Goal: Information Seeking & Learning: Check status

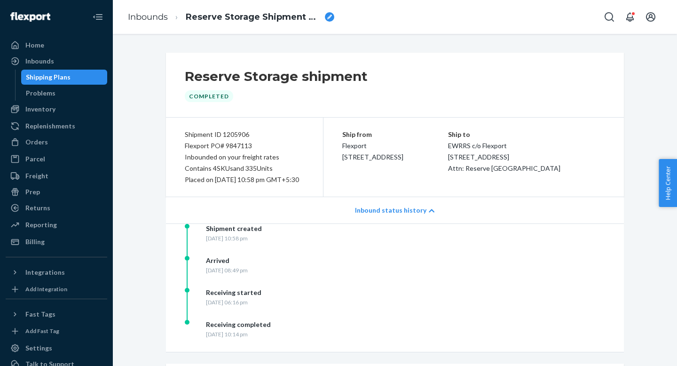
scroll to position [22, 0]
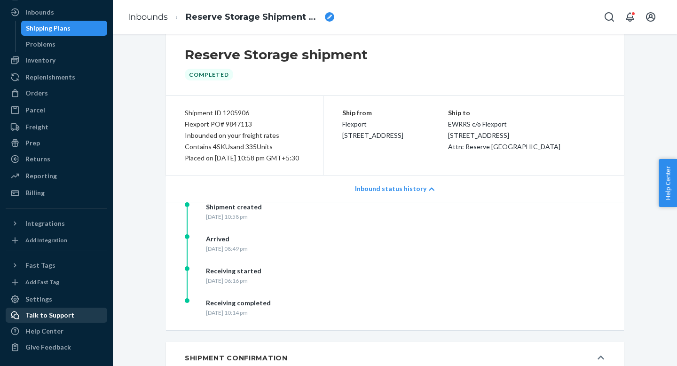
click at [40, 313] on div "Talk to Support" at bounding box center [49, 314] width 49 height 9
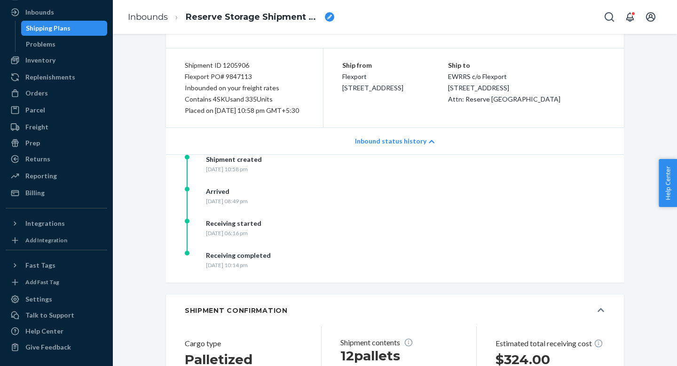
scroll to position [62, 0]
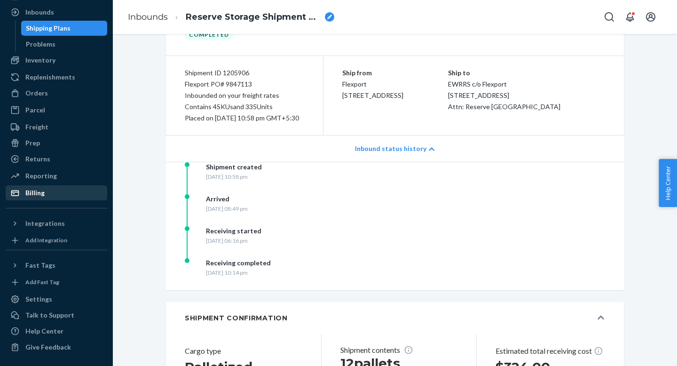
click at [35, 193] on div "Billing" at bounding box center [34, 192] width 19 height 9
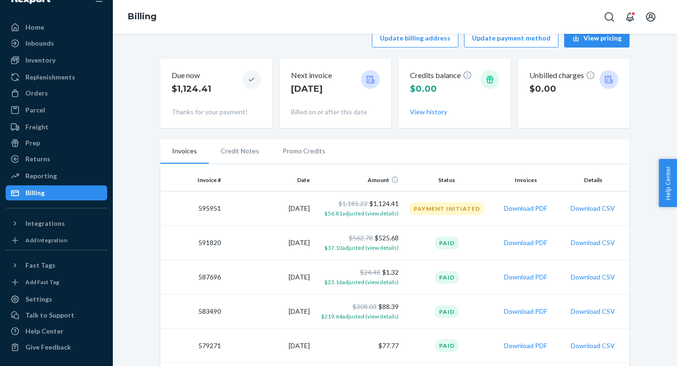
scroll to position [22, 0]
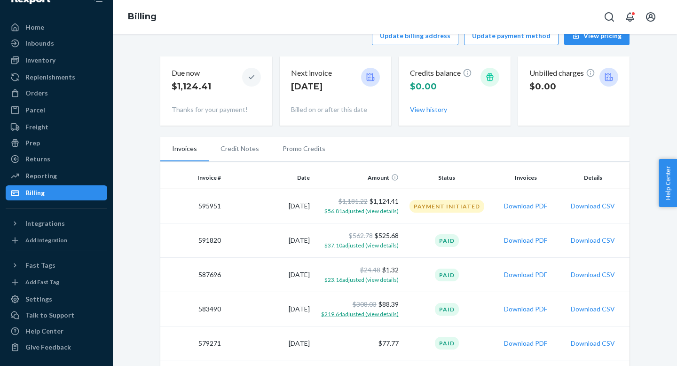
click at [377, 316] on span "$219.64 adjusted (view details)" at bounding box center [360, 313] width 78 height 7
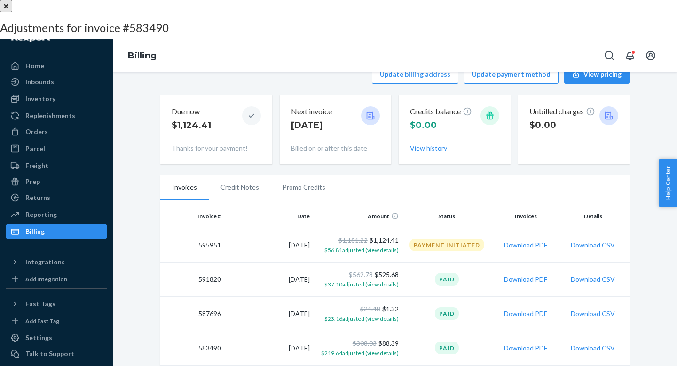
click at [12, 12] on button "close" at bounding box center [6, 6] width 12 height 12
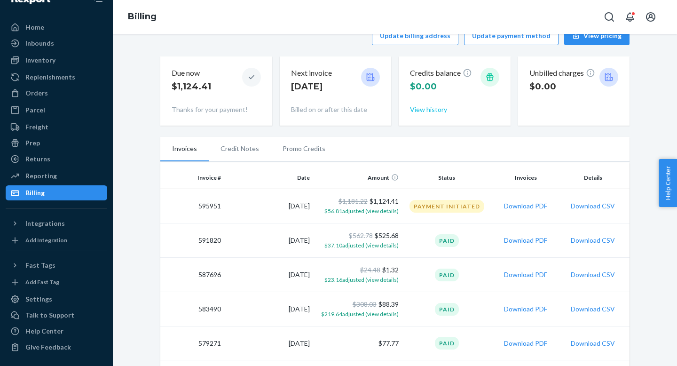
click at [422, 108] on button "View history" at bounding box center [428, 109] width 37 height 9
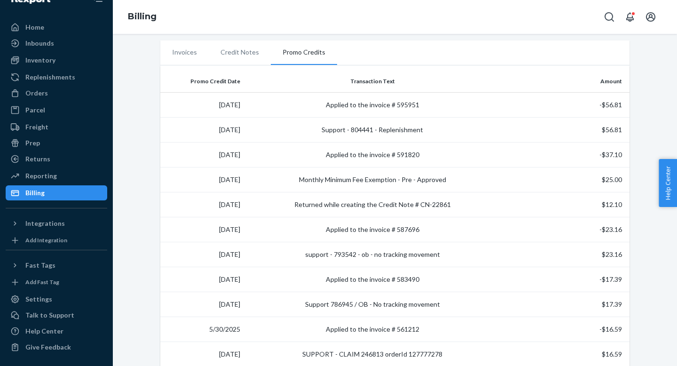
scroll to position [94, 0]
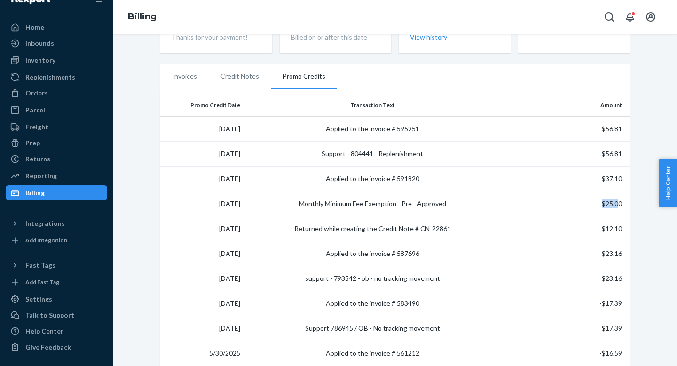
drag, startPoint x: 612, startPoint y: 232, endPoint x: 577, endPoint y: 230, distance: 34.8
click at [577, 216] on td "$25.00" at bounding box center [565, 203] width 128 height 25
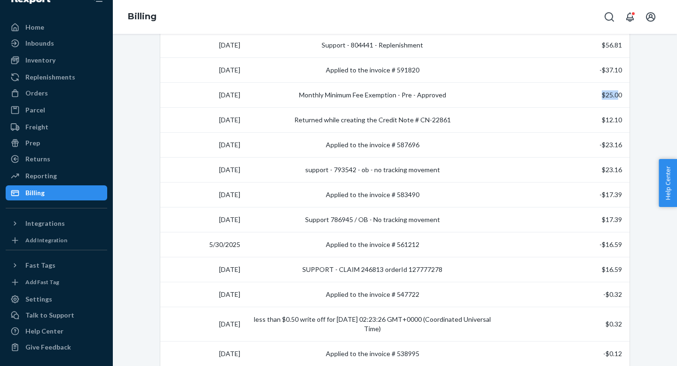
scroll to position [205, 0]
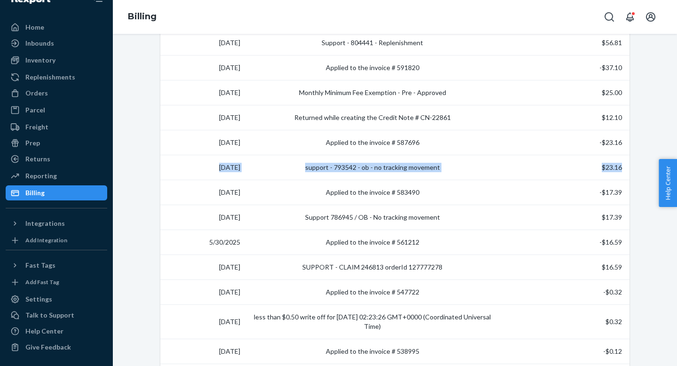
drag, startPoint x: 618, startPoint y: 225, endPoint x: 592, endPoint y: 199, distance: 35.9
click at [592, 198] on tbody "[DATE] Applied to the invoice # 595951 -$56.81 [DATE] Support - 804441 - Replen…" at bounding box center [394, 286] width 469 height 561
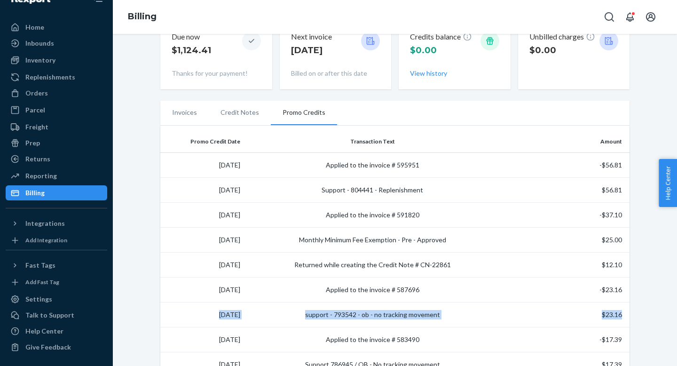
scroll to position [0, 0]
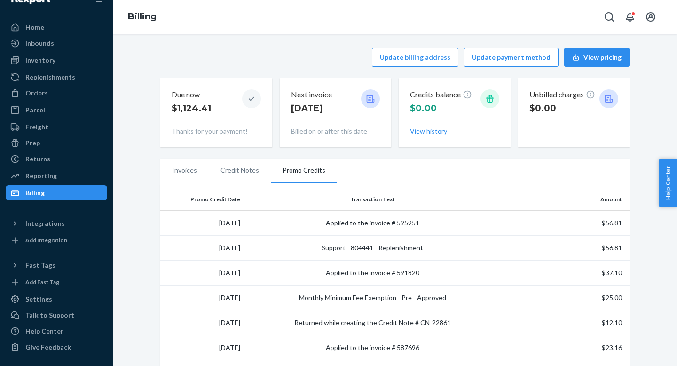
click at [244, 169] on li "Credit Notes" at bounding box center [240, 170] width 62 height 24
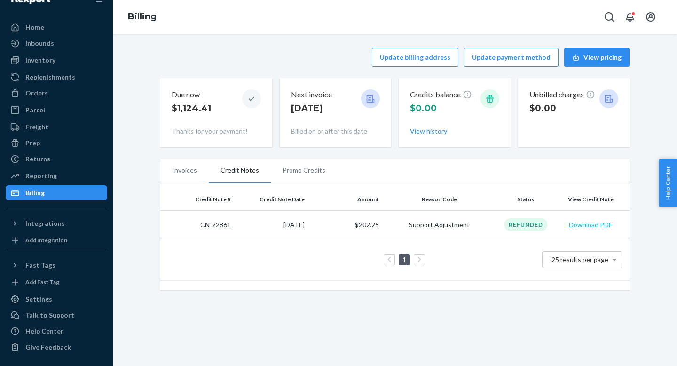
click at [585, 226] on button "Download PDF" at bounding box center [590, 224] width 43 height 9
click at [61, 48] on div "Inbounds" at bounding box center [57, 43] width 100 height 13
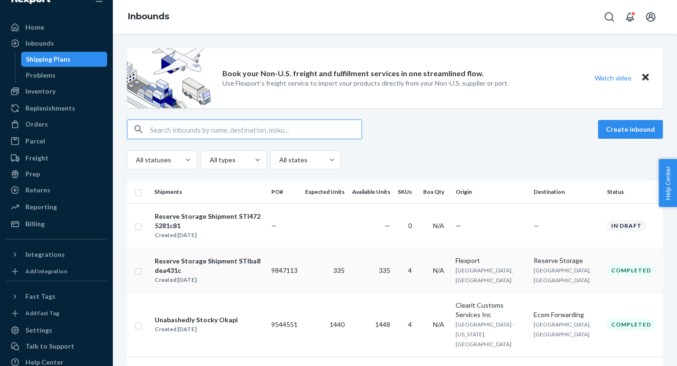
click at [523, 265] on div "Flexport" at bounding box center [491, 260] width 71 height 9
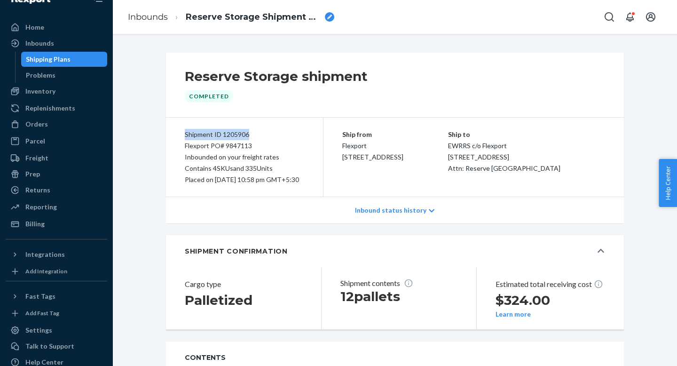
drag, startPoint x: 255, startPoint y: 136, endPoint x: 185, endPoint y: 126, distance: 70.3
click at [185, 126] on div "Shipment ID 1205906 Flexport PO# 9847113 Inbounded on your freight rates Contai…" at bounding box center [245, 157] width 158 height 79
copy div "Shipment ID 1205906"
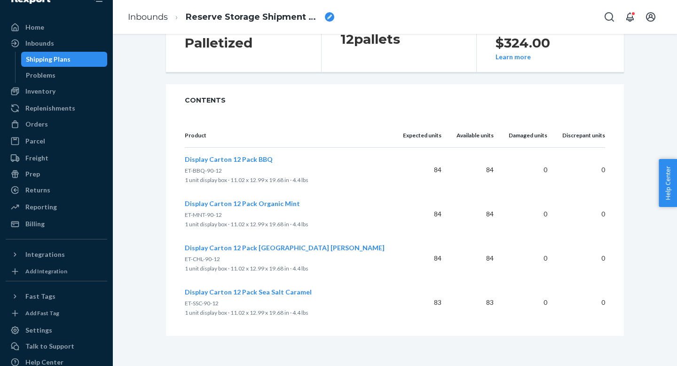
scroll to position [130, 0]
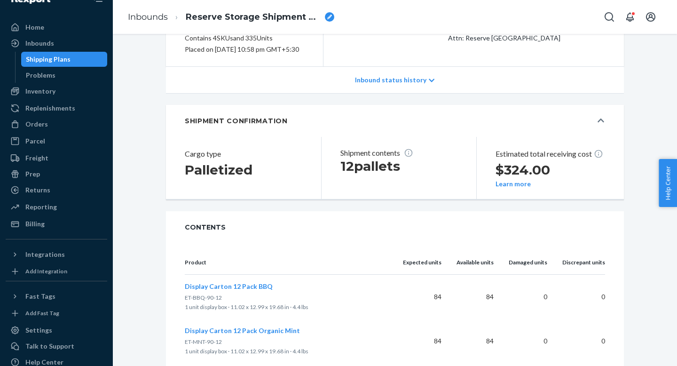
click at [391, 84] on div "Inbound status history" at bounding box center [395, 80] width 458 height 27
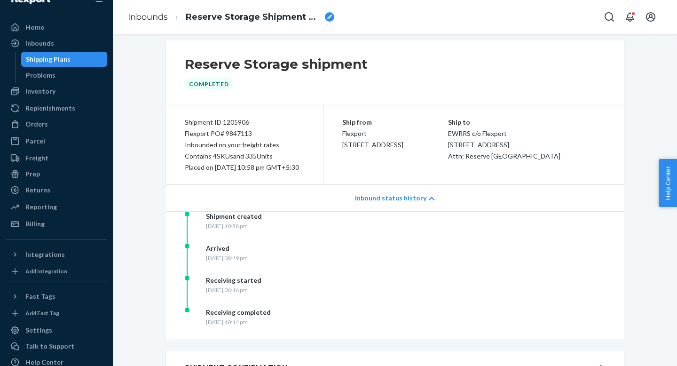
scroll to position [9, 0]
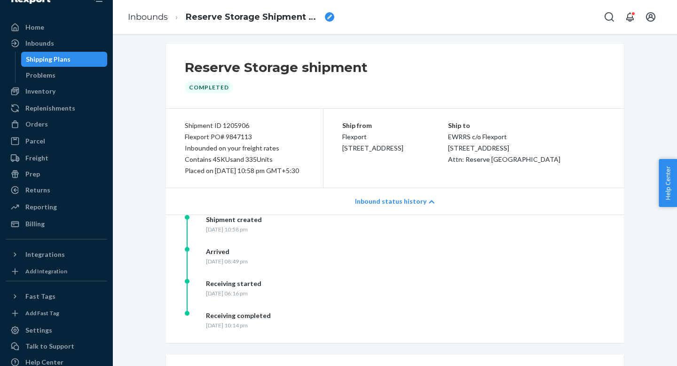
click at [258, 115] on div "Shipment ID 1205906 Flexport PO# 9847113 Inbounded on your freight rates Contai…" at bounding box center [245, 148] width 158 height 79
drag, startPoint x: 259, startPoint y: 128, endPoint x: 185, endPoint y: 128, distance: 73.4
click at [185, 128] on div "Shipment ID 1205906" at bounding box center [244, 125] width 119 height 11
copy div "Shipment ID 1205906"
